Goal: Information Seeking & Learning: Learn about a topic

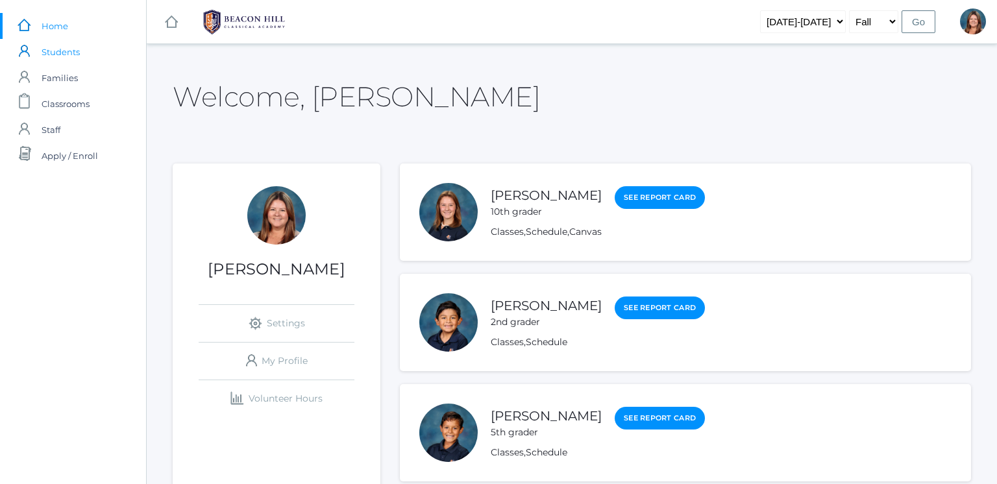
click at [80, 55] on link "icons/user/plain Created with Sketch. Students" at bounding box center [73, 52] width 146 height 26
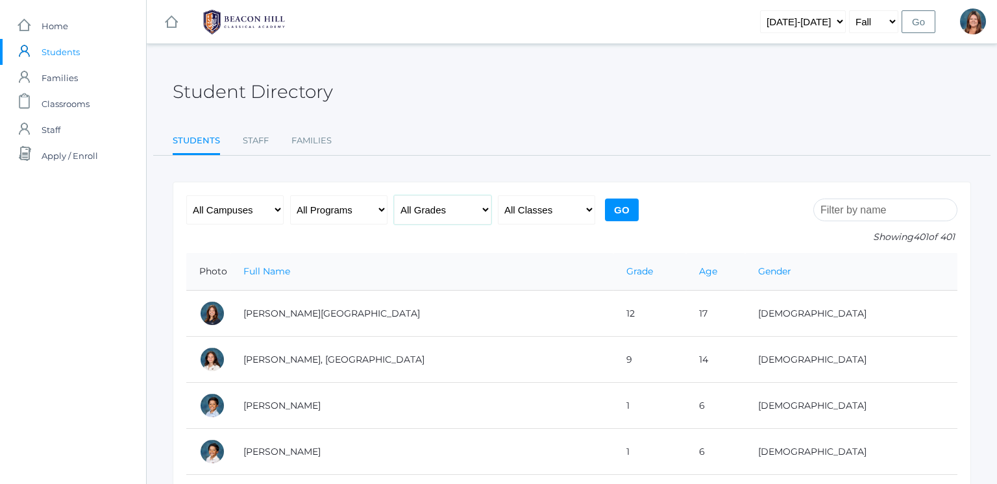
click at [443, 210] on select "All Grades Grammar - Kindergarten - 1st Grade - 2nd Grade - 3rd Grade - 4th Gra…" at bounding box center [442, 209] width 97 height 29
select select "11"
click at [394, 195] on select "All Grades Grammar - Kindergarten - 1st Grade - 2nd Grade - 3rd Grade - 4th Gra…" at bounding box center [442, 209] width 97 height 29
click at [617, 220] on input "Go" at bounding box center [622, 210] width 34 height 23
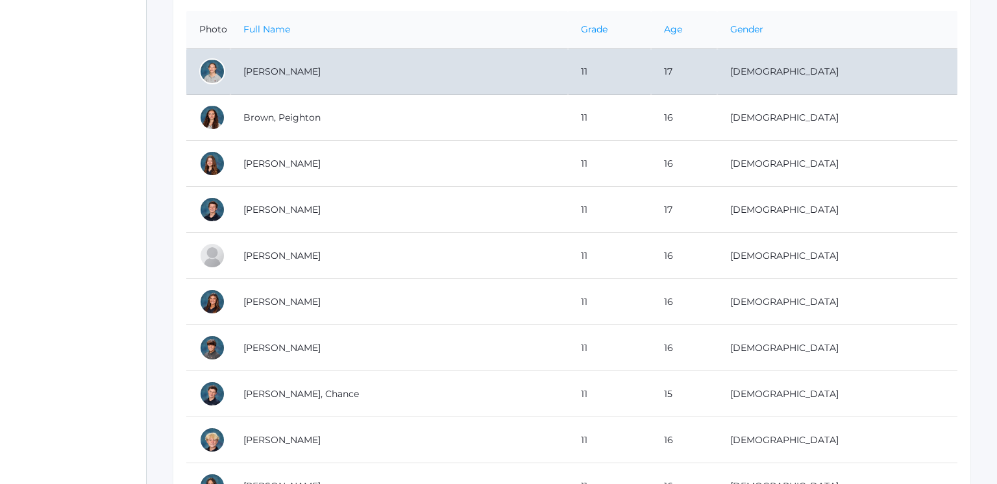
scroll to position [249, 0]
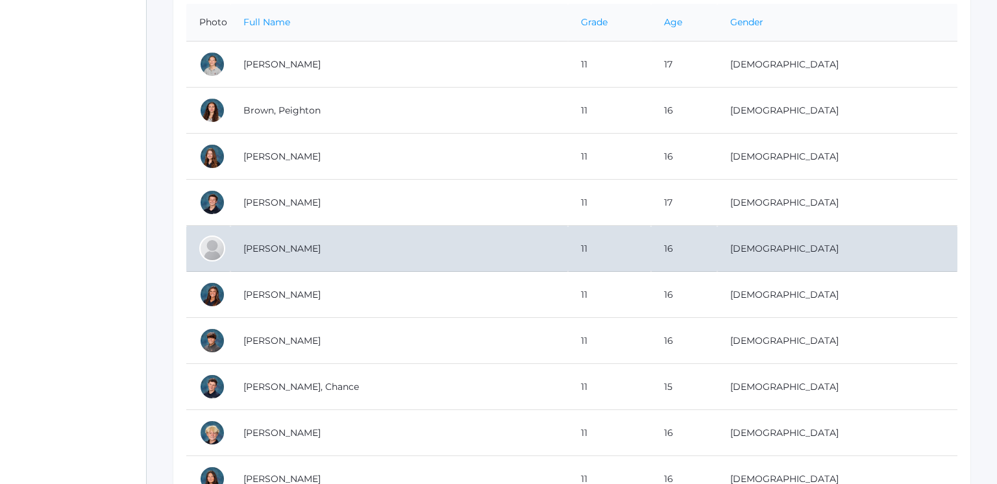
click at [596, 241] on td "11" at bounding box center [609, 249] width 82 height 46
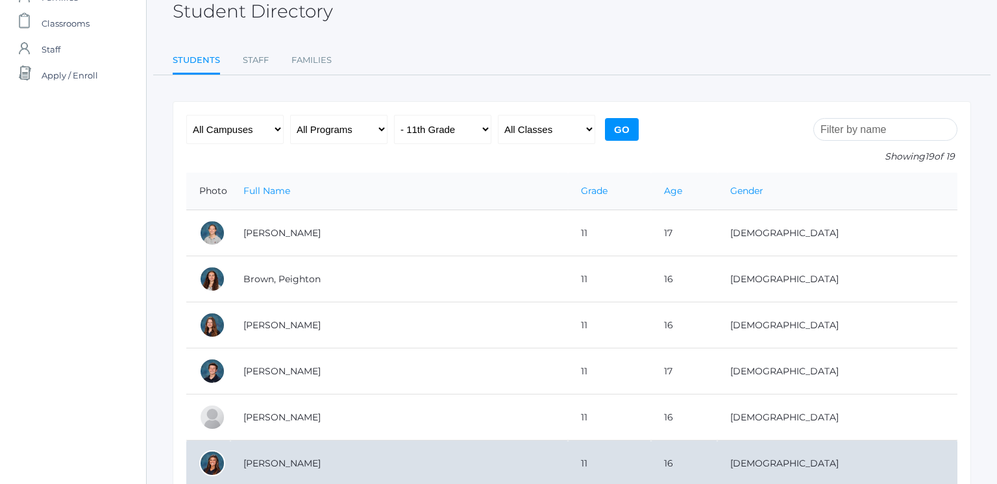
scroll to position [80, 0]
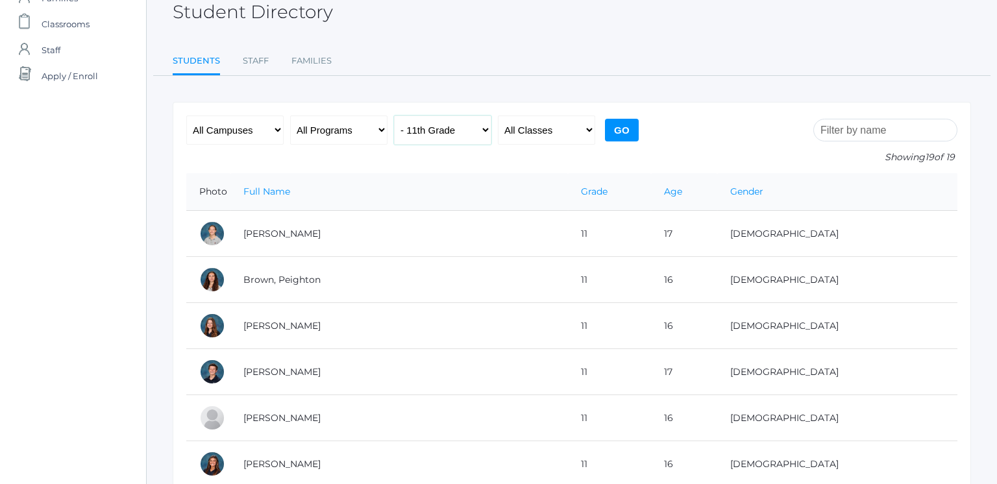
click at [435, 138] on select "All Grades Grammar - Kindergarten - 1st Grade - 2nd Grade - 3rd Grade - 4th Gra…" at bounding box center [442, 130] width 97 height 29
select select "10"
click at [394, 116] on select "All Grades Grammar - Kindergarten - 1st Grade - 2nd Grade - 3rd Grade - 4th Gra…" at bounding box center [442, 130] width 97 height 29
click at [623, 134] on input "Go" at bounding box center [622, 130] width 34 height 23
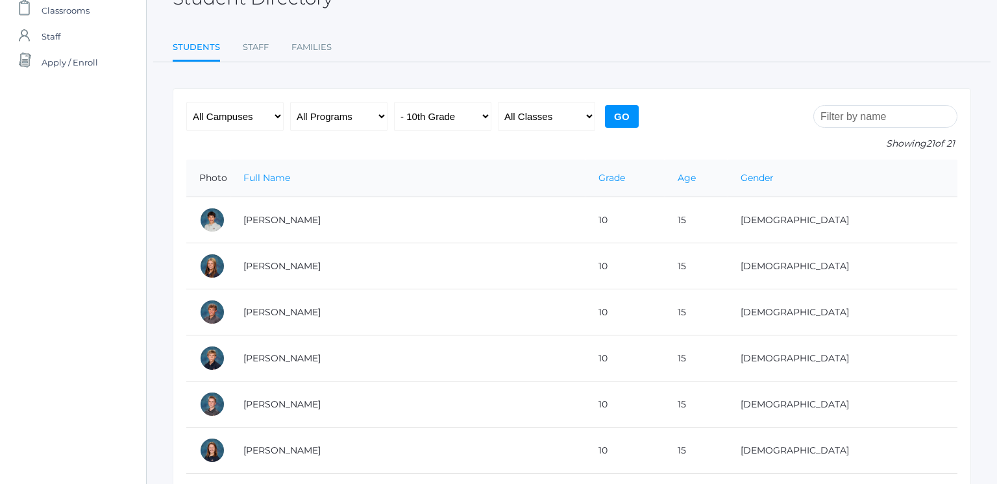
scroll to position [93, 0]
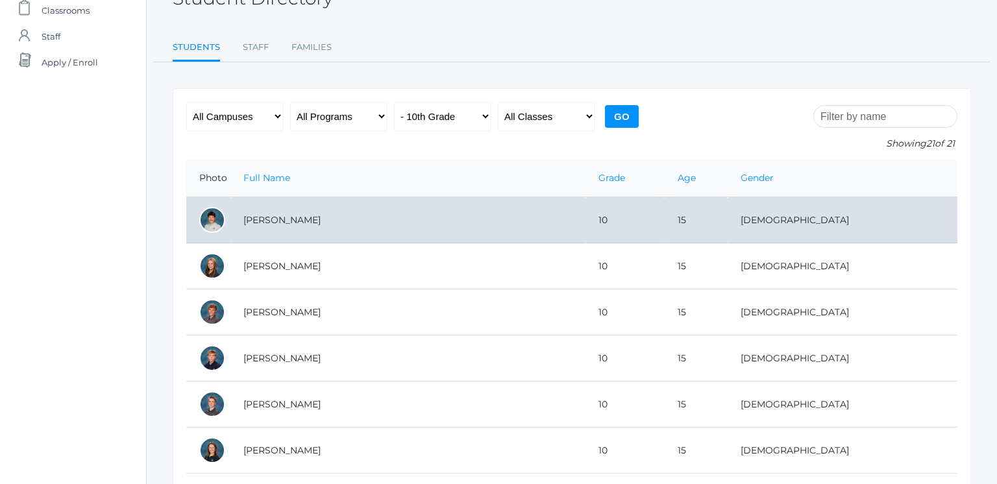
click at [517, 214] on td "[PERSON_NAME]" at bounding box center [407, 220] width 355 height 46
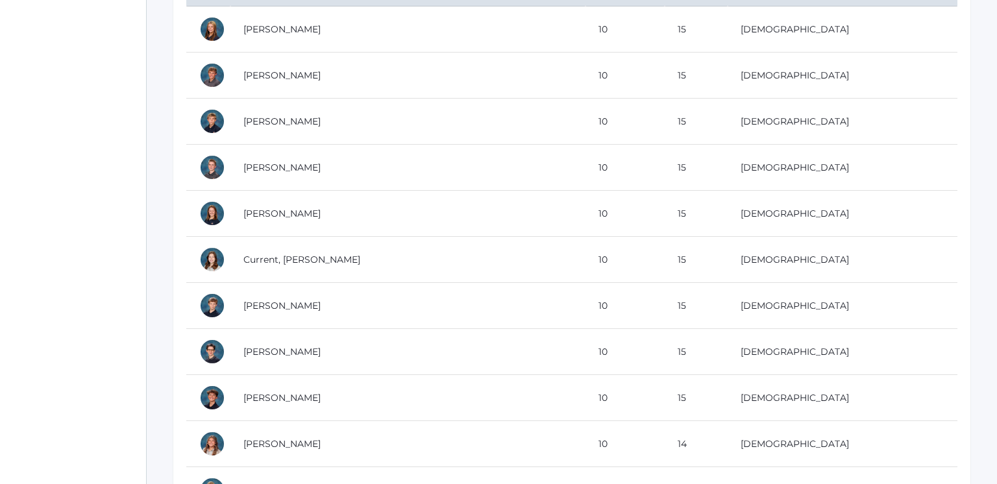
scroll to position [0, 0]
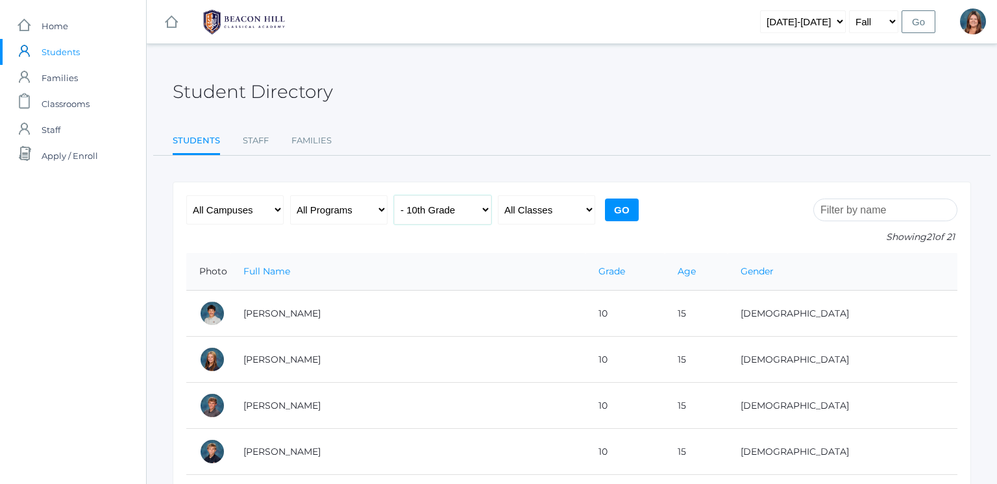
click at [452, 204] on select "All Grades Grammar - Kindergarten - 1st Grade - 2nd Grade - 3rd Grade - 4th Gra…" at bounding box center [442, 209] width 97 height 29
select select "9"
click at [394, 195] on select "All Grades Grammar - Kindergarten - 1st Grade - 2nd Grade - 3rd Grade - 4th Gra…" at bounding box center [442, 209] width 97 height 29
click at [620, 214] on input "Go" at bounding box center [622, 210] width 34 height 23
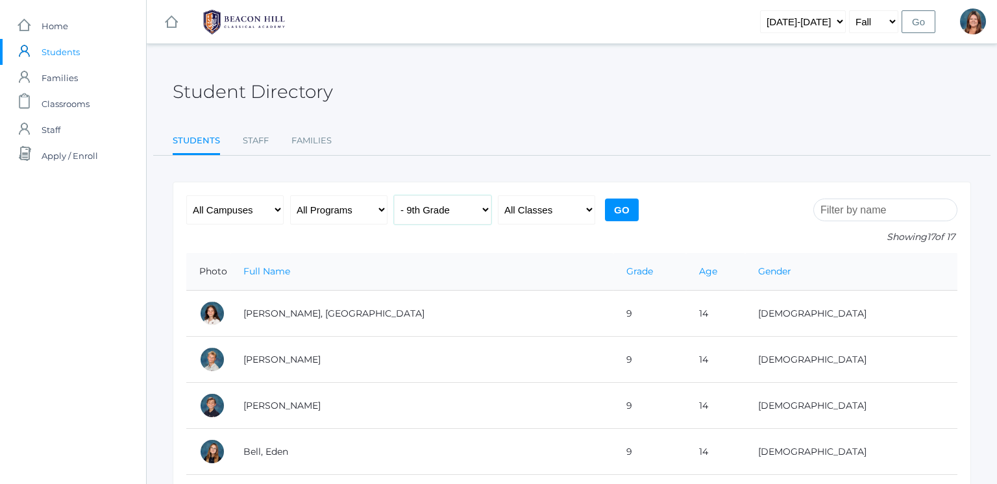
click at [480, 214] on select "All Grades Grammar - Kindergarten - 1st Grade - 2nd Grade - 3rd Grade - 4th Gra…" at bounding box center [442, 209] width 97 height 29
select select "8"
click at [394, 195] on select "All Grades Grammar - Kindergarten - 1st Grade - 2nd Grade - 3rd Grade - 4th Gra…" at bounding box center [442, 209] width 97 height 29
click at [605, 221] on div "All Campuses Upper Campus Lower Campus All Programs Full-Time Collaborative Fou…" at bounding box center [414, 224] width 456 height 58
click at [616, 219] on input "Go" at bounding box center [622, 210] width 34 height 23
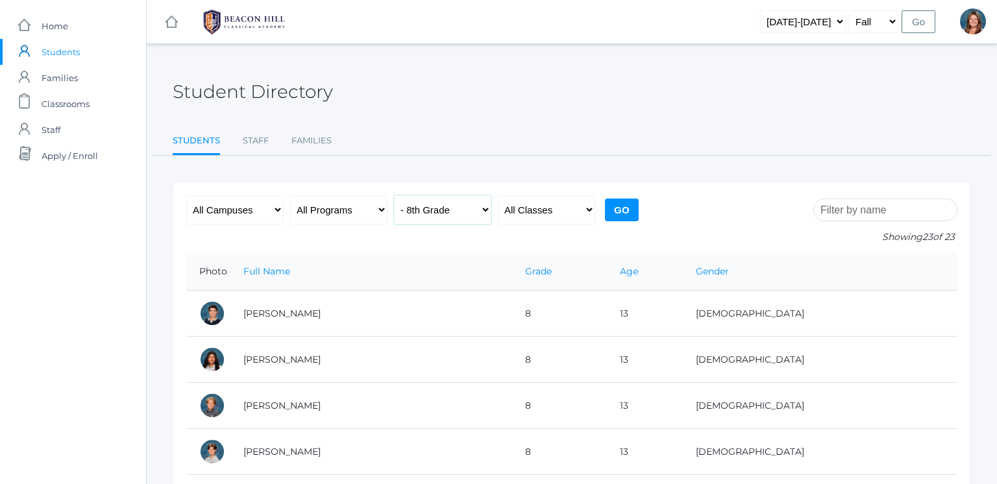
click at [415, 219] on select "All Grades Grammar - Kindergarten - 1st Grade - 2nd Grade - 3rd Grade - 4th Gra…" at bounding box center [442, 209] width 97 height 29
select select "7"
click at [394, 195] on select "All Grades Grammar - Kindergarten - 1st Grade - 2nd Grade - 3rd Grade - 4th Gra…" at bounding box center [442, 209] width 97 height 29
click at [615, 216] on input "Go" at bounding box center [622, 210] width 34 height 23
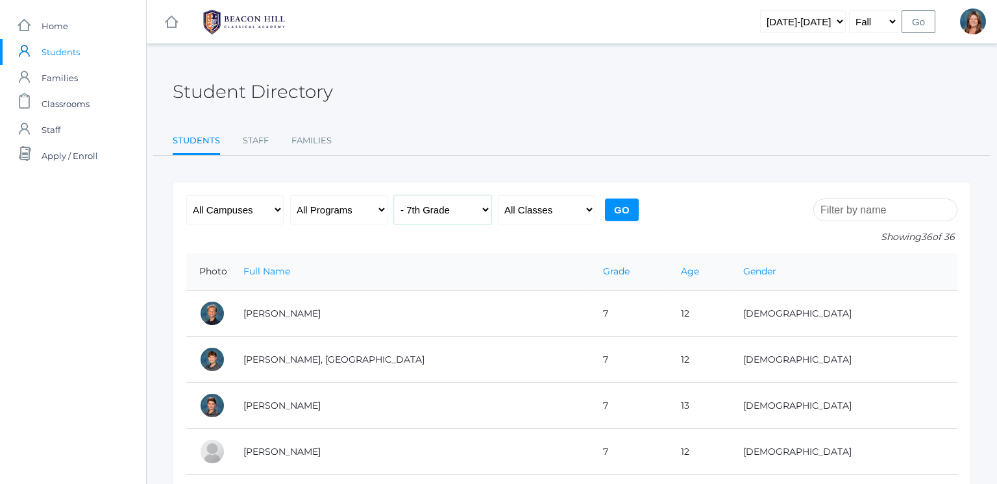
click at [452, 201] on select "All Grades Grammar - Kindergarten - 1st Grade - 2nd Grade - 3rd Grade - 4th Gra…" at bounding box center [442, 209] width 97 height 29
select select "6"
click at [394, 195] on select "All Grades Grammar - Kindergarten - 1st Grade - 2nd Grade - 3rd Grade - 4th Gra…" at bounding box center [442, 209] width 97 height 29
click at [609, 207] on input "Go" at bounding box center [622, 210] width 34 height 23
click at [434, 211] on select "All Grades Grammar - Kindergarten - 1st Grade - 2nd Grade - 3rd Grade - 4th Gra…" at bounding box center [442, 209] width 97 height 29
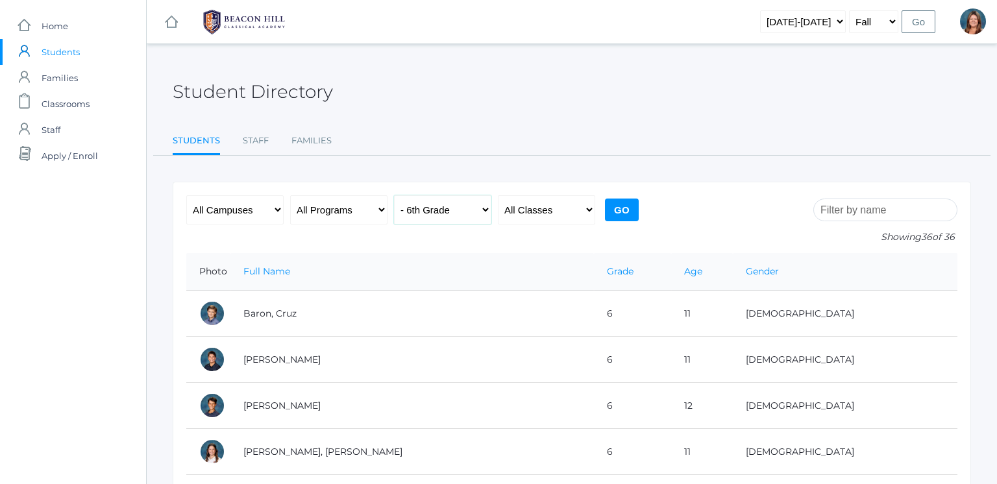
select select "5"
click at [394, 195] on select "All Grades Grammar - Kindergarten - 1st Grade - 2nd Grade - 3rd Grade - 4th Gra…" at bounding box center [442, 209] width 97 height 29
click at [617, 212] on input "Go" at bounding box center [622, 210] width 34 height 23
click at [451, 217] on select "All Grades Grammar - Kindergarten - 1st Grade - 2nd Grade - 3rd Grade - 4th Gra…" at bounding box center [442, 209] width 97 height 29
select select "4"
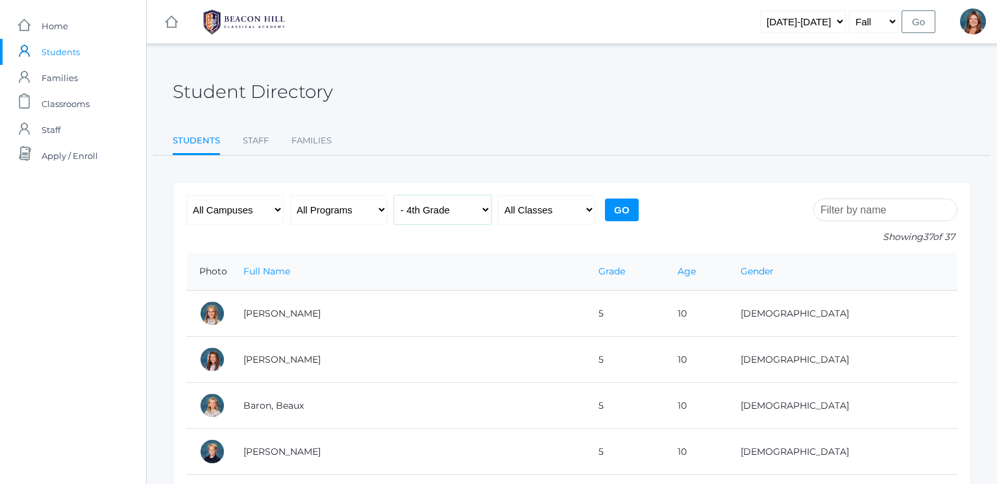
click at [394, 195] on select "All Grades Grammar - Kindergarten - 1st Grade - 2nd Grade - 3rd Grade - 4th Gra…" at bounding box center [442, 209] width 97 height 29
click at [613, 225] on div "All Campuses Upper Campus Lower Campus All Programs Full-Time Collaborative Fou…" at bounding box center [414, 224] width 456 height 58
click at [617, 219] on input "Go" at bounding box center [622, 210] width 34 height 23
click at [458, 201] on select "All Grades Grammar - Kindergarten - 1st Grade - 2nd Grade - 3rd Grade - 4th Gra…" at bounding box center [442, 209] width 97 height 29
select select "3"
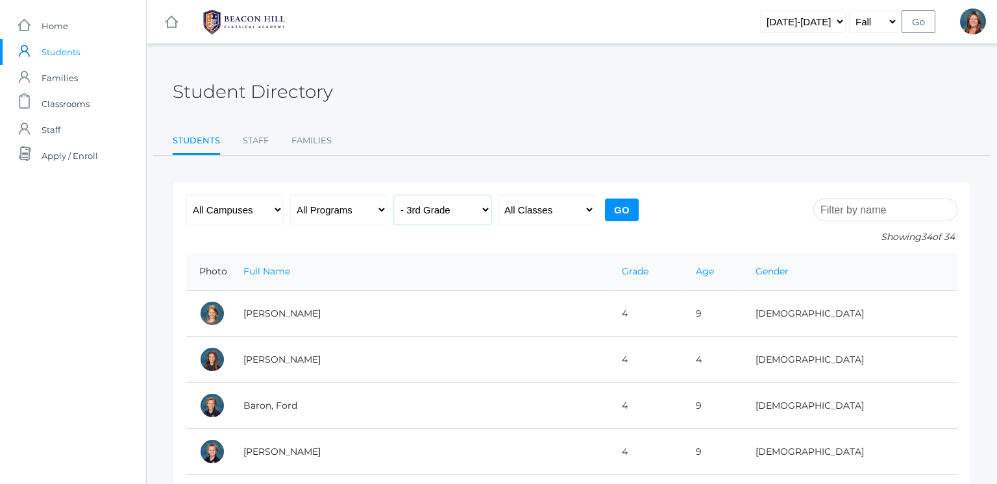
click at [394, 195] on select "All Grades Grammar - Kindergarten - 1st Grade - 2nd Grade - 3rd Grade - 4th Gra…" at bounding box center [442, 209] width 97 height 29
click at [628, 206] on input "Go" at bounding box center [622, 210] width 34 height 23
click at [474, 211] on select "All Grades Grammar - Kindergarten - 1st Grade - 2nd Grade - 3rd Grade - 4th Gra…" at bounding box center [442, 209] width 97 height 29
select select "2"
click at [394, 195] on select "All Grades Grammar - Kindergarten - 1st Grade - 2nd Grade - 3rd Grade - 4th Gra…" at bounding box center [442, 209] width 97 height 29
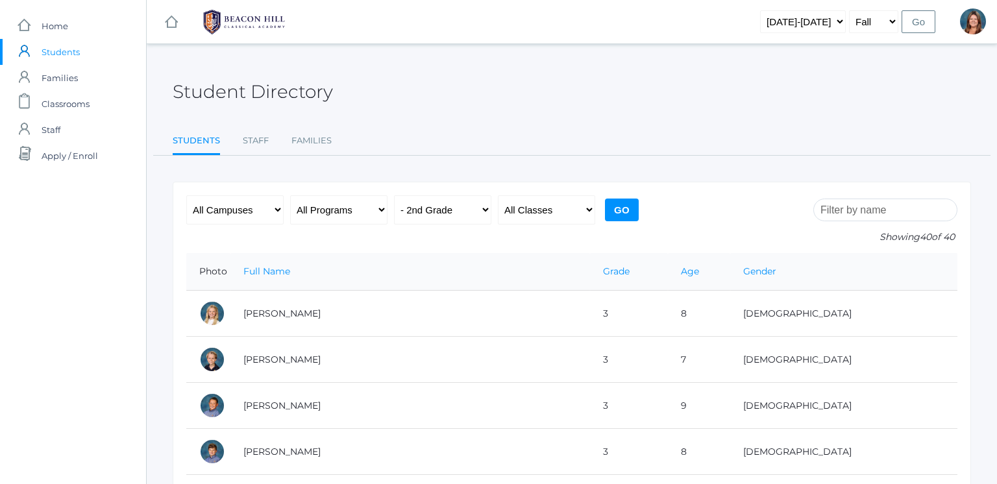
click at [624, 201] on input "Go" at bounding box center [622, 210] width 34 height 23
click at [445, 205] on select "All Grades Grammar - Kindergarten - 1st Grade - 2nd Grade - 3rd Grade - 4th Gra…" at bounding box center [442, 209] width 97 height 29
select select "1"
click at [394, 195] on select "All Grades Grammar - Kindergarten - 1st Grade - 2nd Grade - 3rd Grade - 4th Gra…" at bounding box center [442, 209] width 97 height 29
click at [614, 211] on input "Go" at bounding box center [622, 210] width 34 height 23
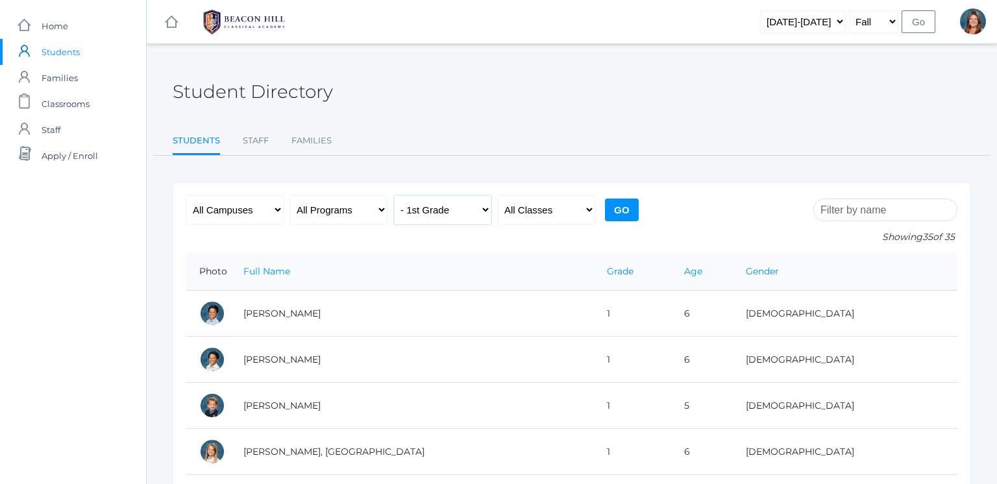
click at [441, 209] on select "All Grades Grammar - Kindergarten - 1st Grade - 2nd Grade - 3rd Grade - 4th Gra…" at bounding box center [442, 209] width 97 height 29
select select "k"
click at [394, 195] on select "All Grades Grammar - Kindergarten - 1st Grade - 2nd Grade - 3rd Grade - 4th Gra…" at bounding box center [442, 209] width 97 height 29
click at [620, 199] on input "Go" at bounding box center [622, 210] width 34 height 23
